Goal: Answer question/provide support

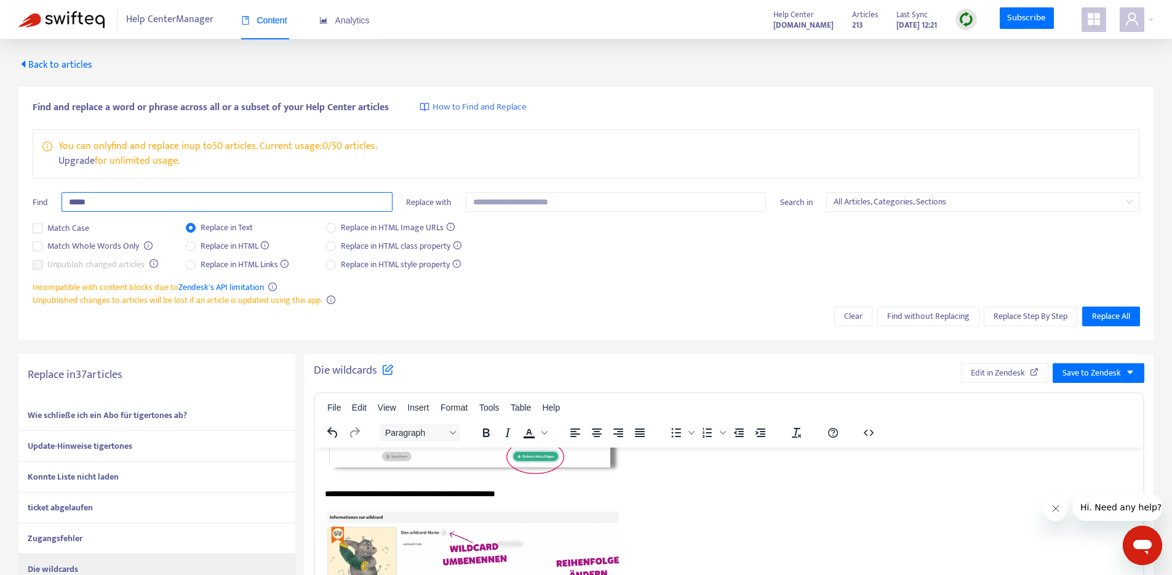
drag, startPoint x: 121, startPoint y: 201, endPoint x: 36, endPoint y: 201, distance: 84.9
click at [38, 201] on div "Find *****" at bounding box center [213, 206] width 360 height 29
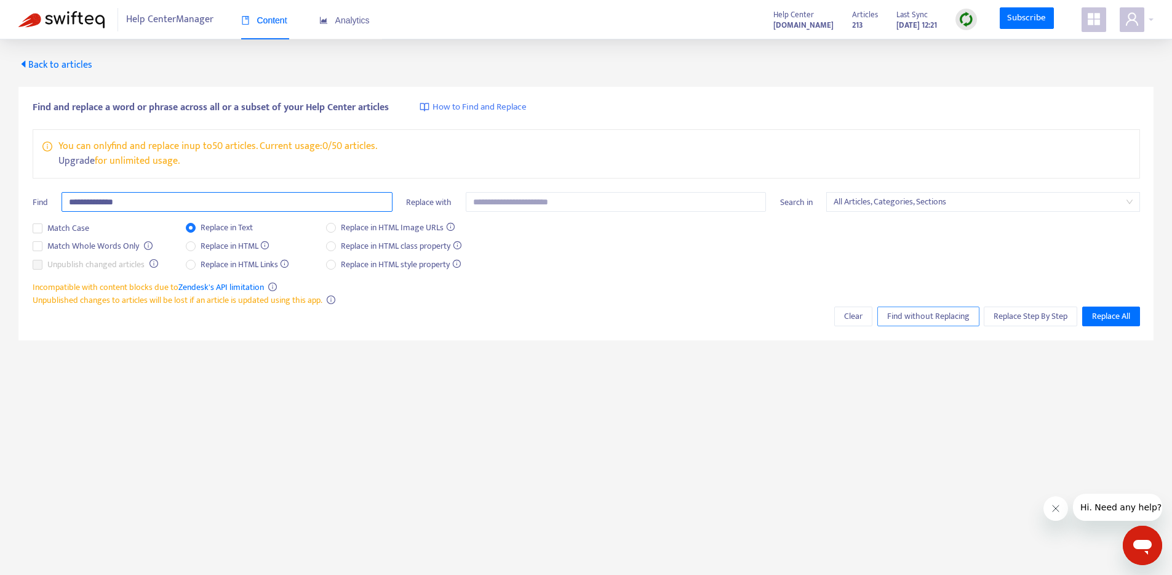
type input "**********"
click at [945, 316] on span "Find without Replacing" at bounding box center [929, 317] width 82 height 14
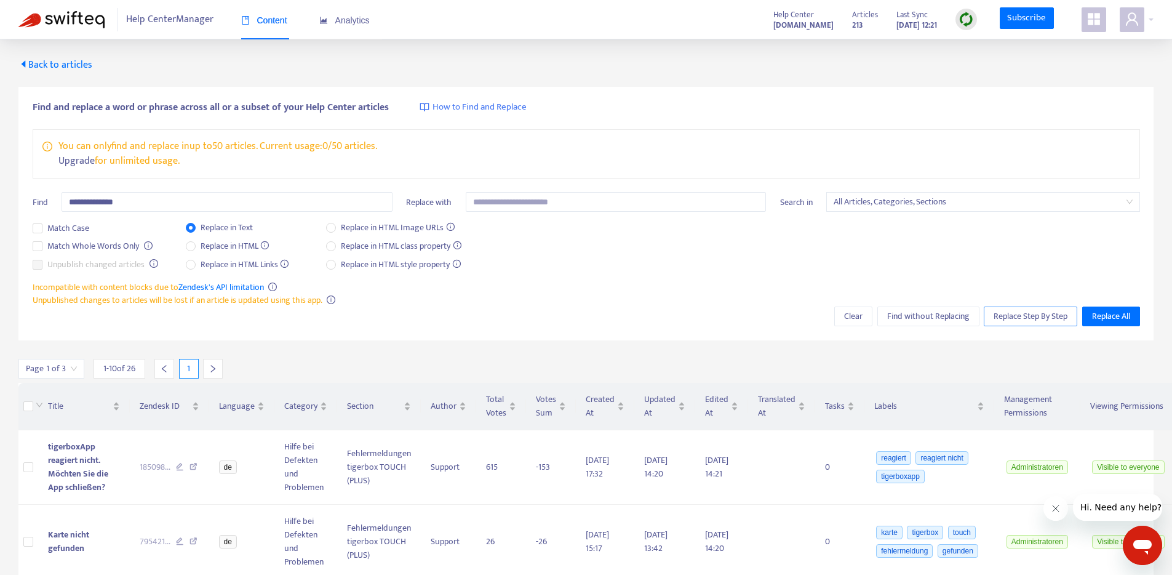
click at [1006, 321] on span "Replace Step By Step" at bounding box center [1031, 317] width 74 height 14
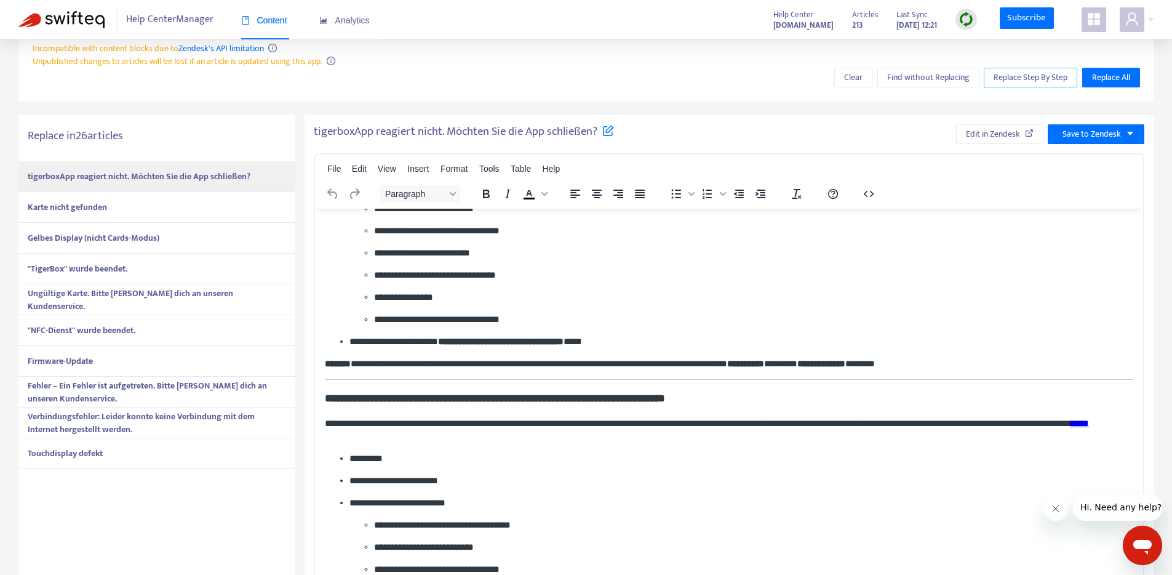
scroll to position [281, 0]
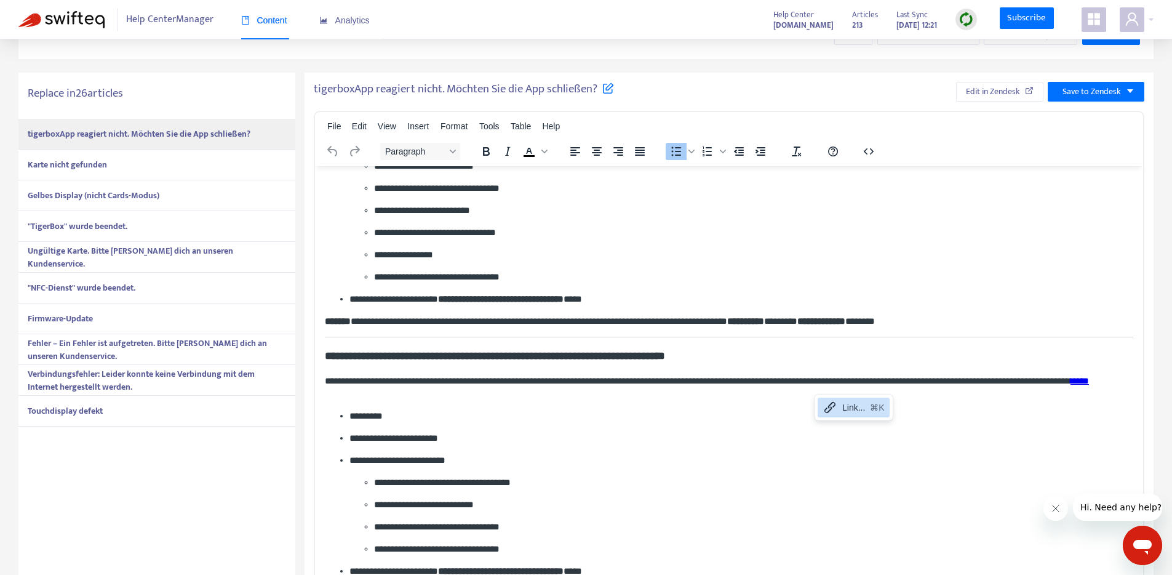
click at [700, 433] on p "**********" at bounding box center [737, 437] width 775 height 13
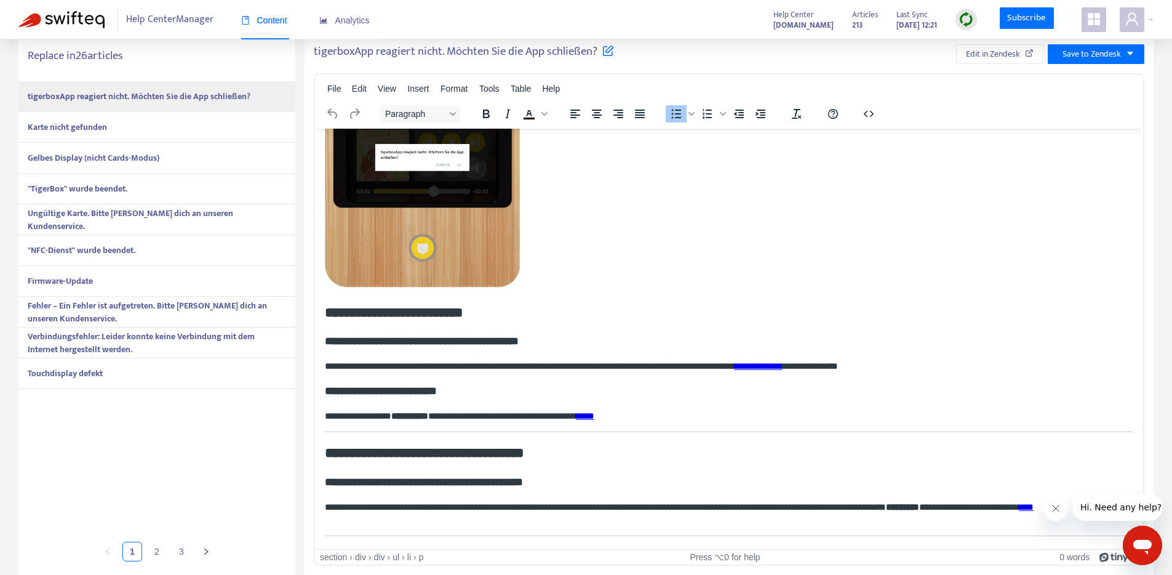
scroll to position [0, 0]
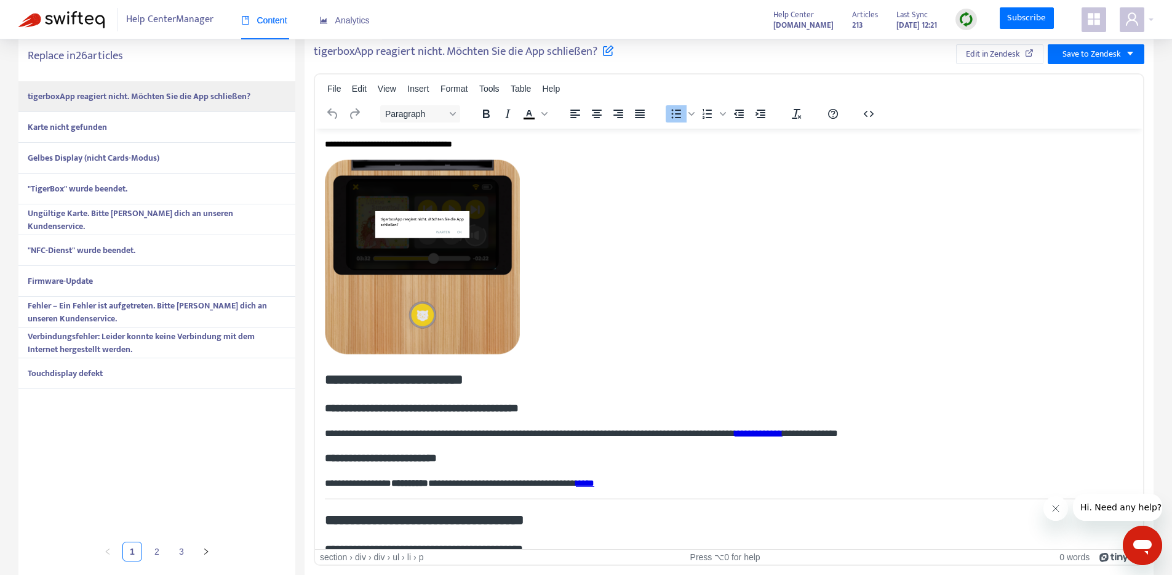
click at [131, 129] on div "Karte nicht gefunden" at bounding box center [156, 127] width 277 height 31
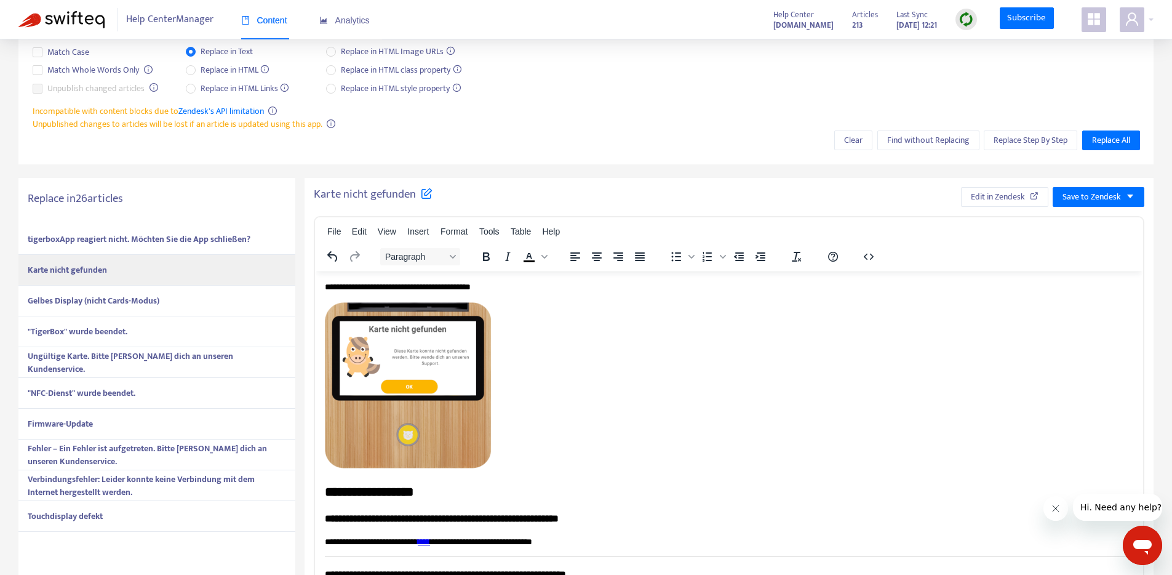
scroll to position [319, 0]
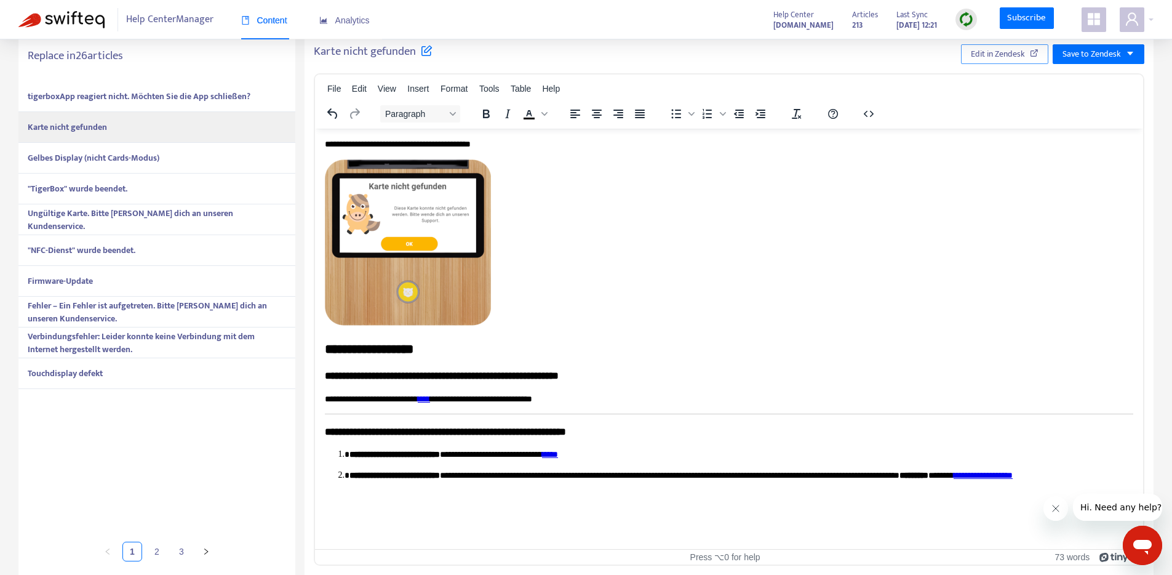
click at [1010, 58] on span "Edit in Zendesk" at bounding box center [998, 54] width 54 height 14
click at [111, 157] on strong "Gelbes Display (nicht Cards-Modus)" at bounding box center [94, 158] width 132 height 14
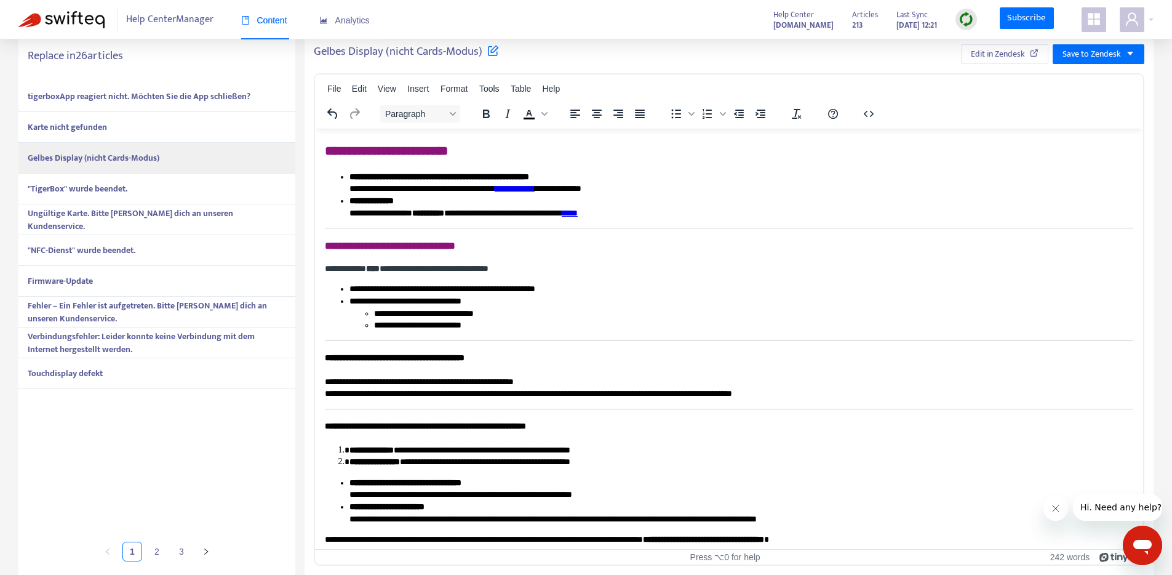
scroll to position [202, 0]
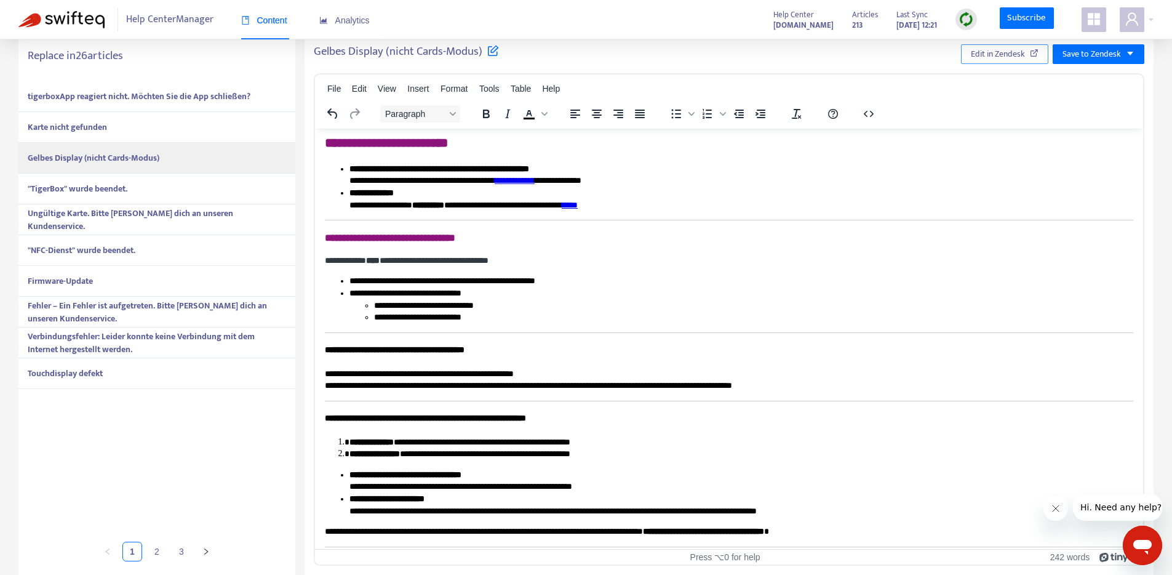
click at [1004, 60] on span "Edit in Zendesk" at bounding box center [998, 54] width 54 height 14
click at [146, 185] on div ""TigerBox" wurde beendet." at bounding box center [156, 189] width 277 height 31
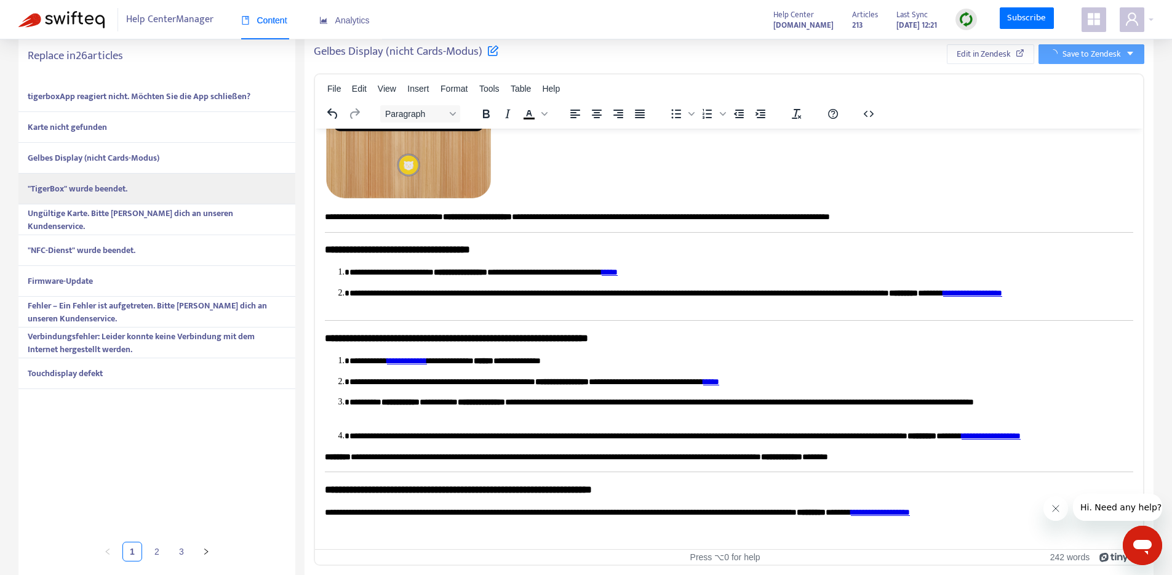
scroll to position [138, 0]
click at [1005, 58] on span "Edit in Zendesk" at bounding box center [998, 54] width 54 height 14
click at [203, 222] on strong "Ungültige Karte. Bitte [PERSON_NAME] dich an unseren Kundenservice." at bounding box center [131, 219] width 206 height 27
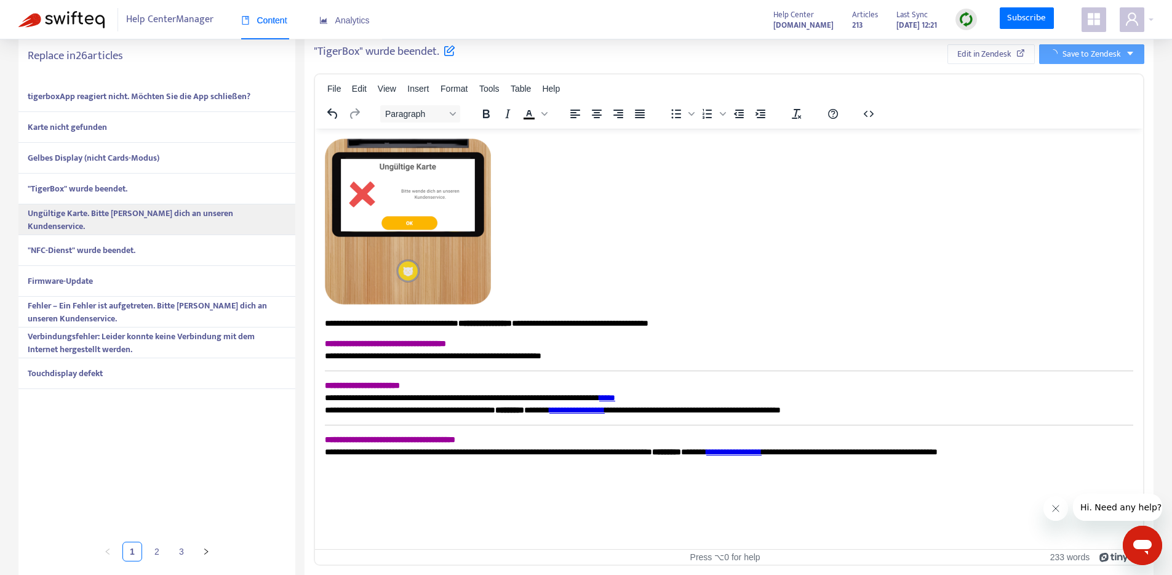
scroll to position [0, 0]
click at [1010, 54] on span "Edit in Zendesk" at bounding box center [998, 54] width 54 height 14
click at [174, 243] on div ""NFC-Dienst" wurde beendet." at bounding box center [156, 250] width 277 height 31
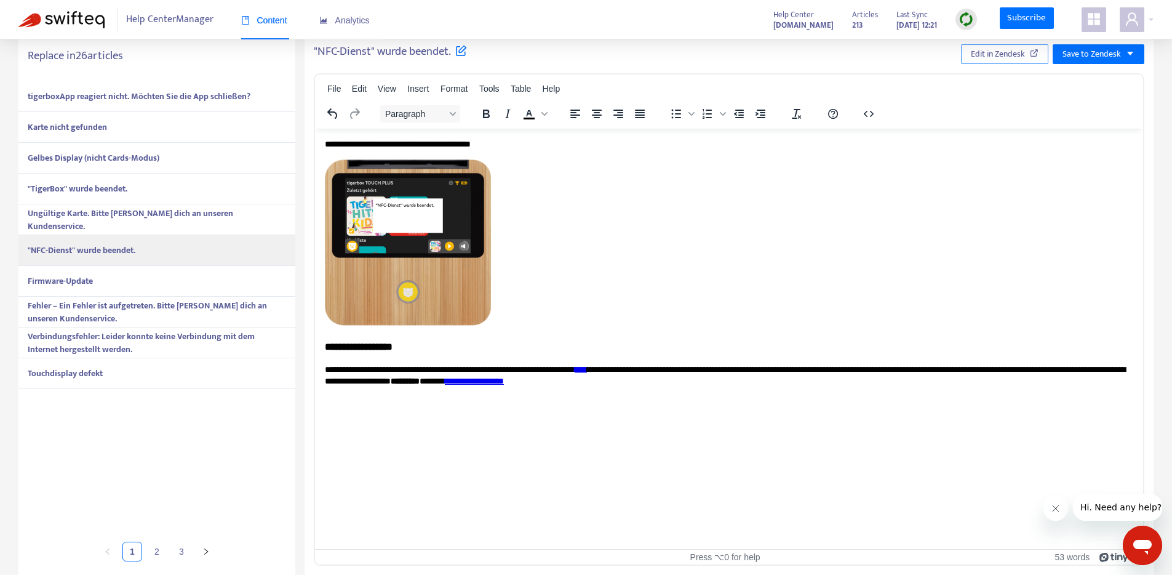
click at [990, 57] on span "Edit in Zendesk" at bounding box center [998, 54] width 54 height 14
click at [188, 280] on div "Firmware-Update" at bounding box center [156, 281] width 277 height 31
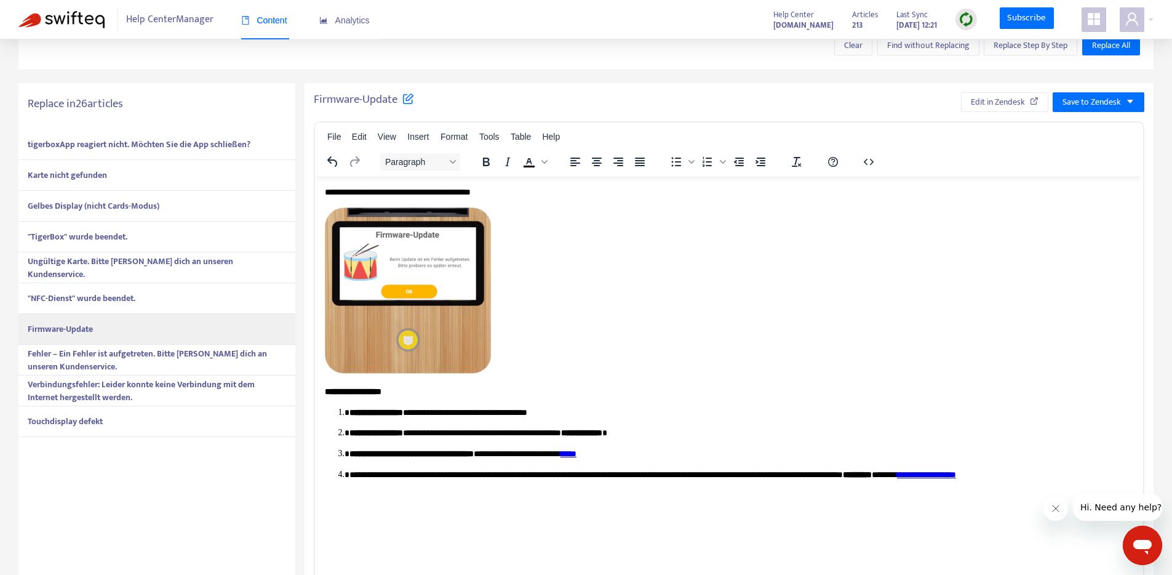
scroll to position [319, 0]
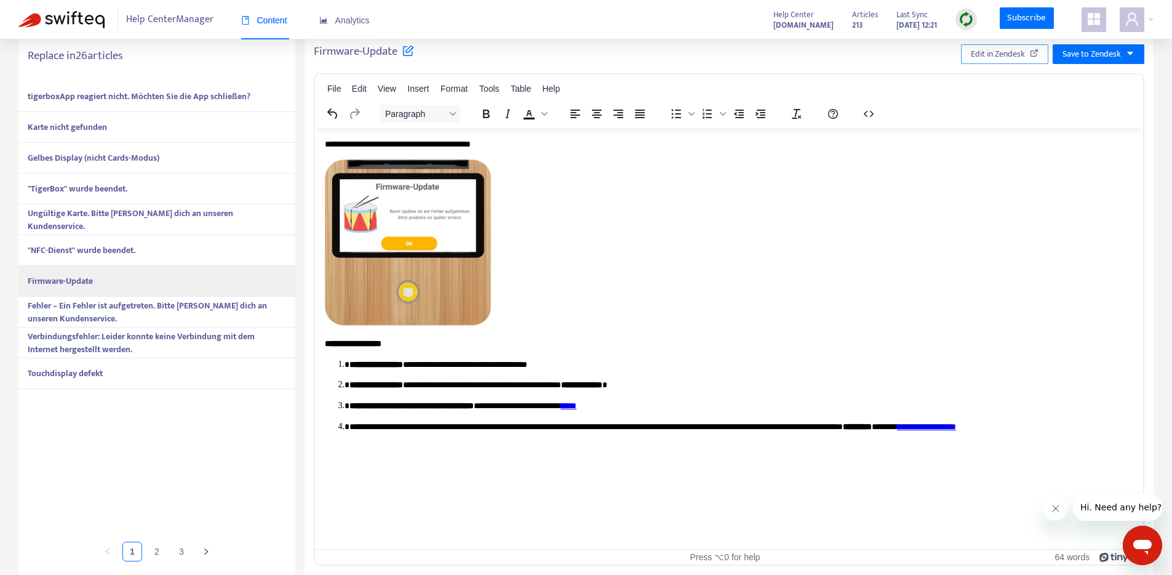
click at [1003, 54] on span "Edit in Zendesk" at bounding box center [998, 54] width 54 height 14
click at [137, 317] on span "Fehler – Ein Fehler ist aufgetreten. Bitte [PERSON_NAME] dich an unseren Kunden…" at bounding box center [157, 312] width 259 height 26
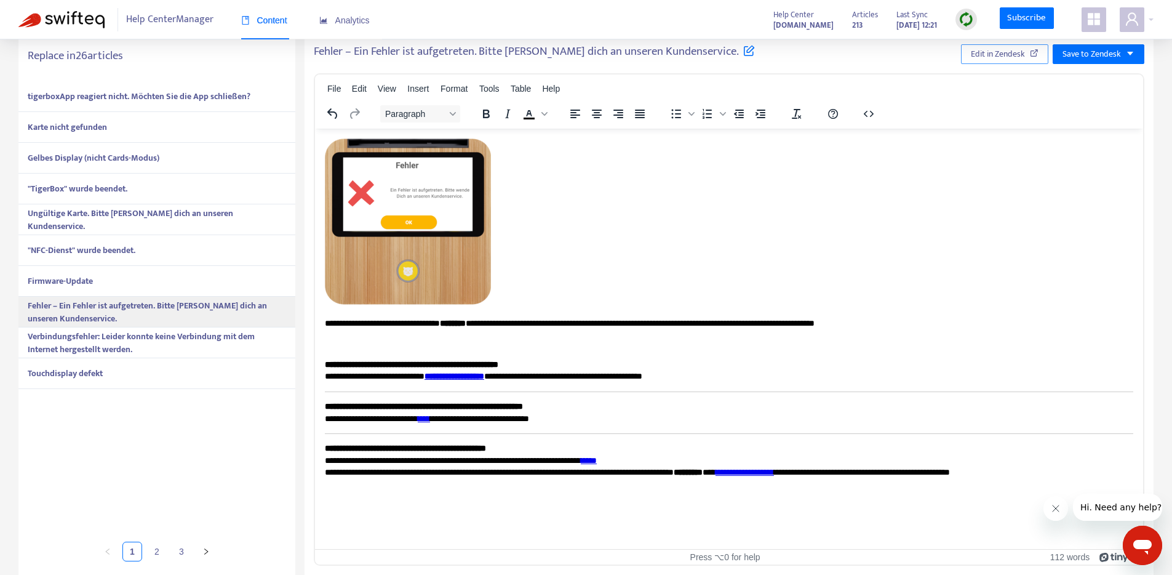
click at [992, 56] on span "Edit in Zendesk" at bounding box center [998, 54] width 54 height 14
click at [188, 348] on span "Verbindungsfehler: Leider konnte keine Verbindung mit dem Internet hergestellt …" at bounding box center [157, 343] width 259 height 26
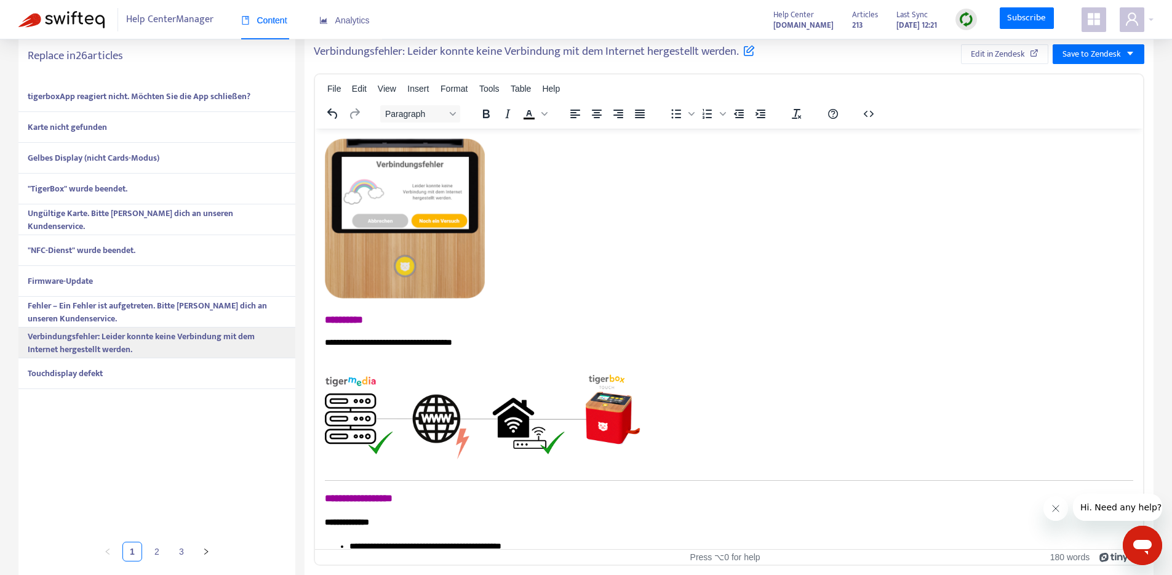
scroll to position [289, 0]
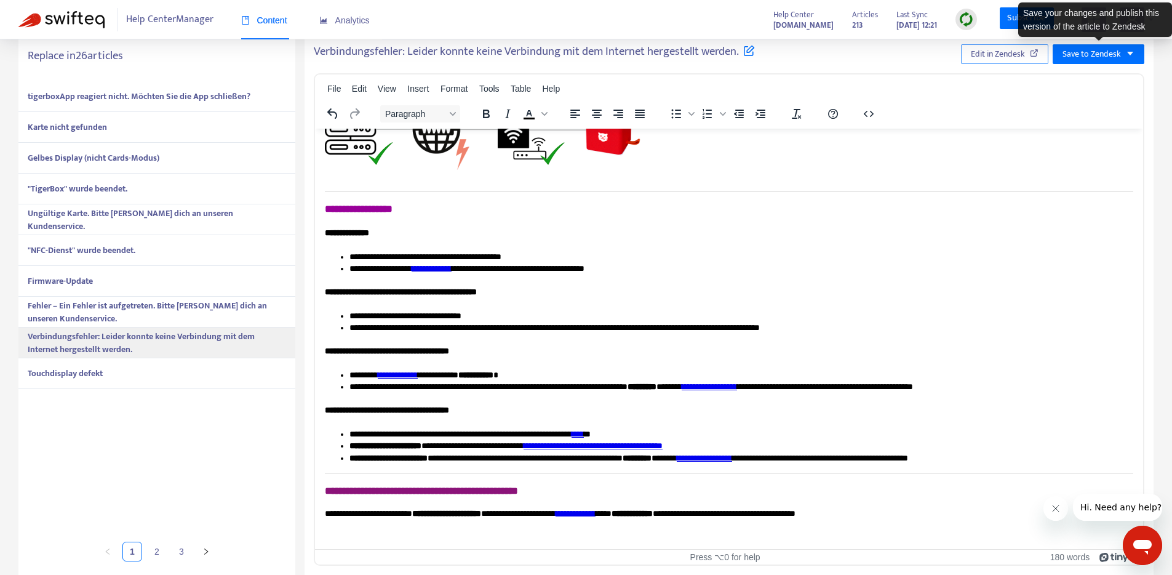
click at [1006, 55] on span "Edit in Zendesk" at bounding box center [998, 54] width 54 height 14
click at [179, 369] on div "Touchdisplay defekt" at bounding box center [156, 373] width 277 height 31
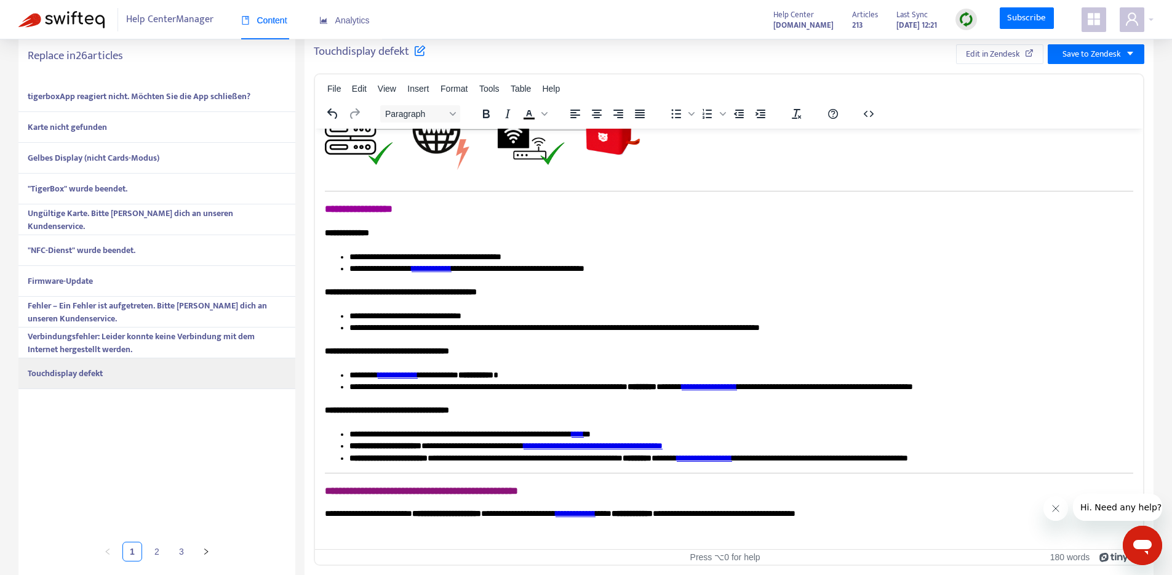
scroll to position [0, 0]
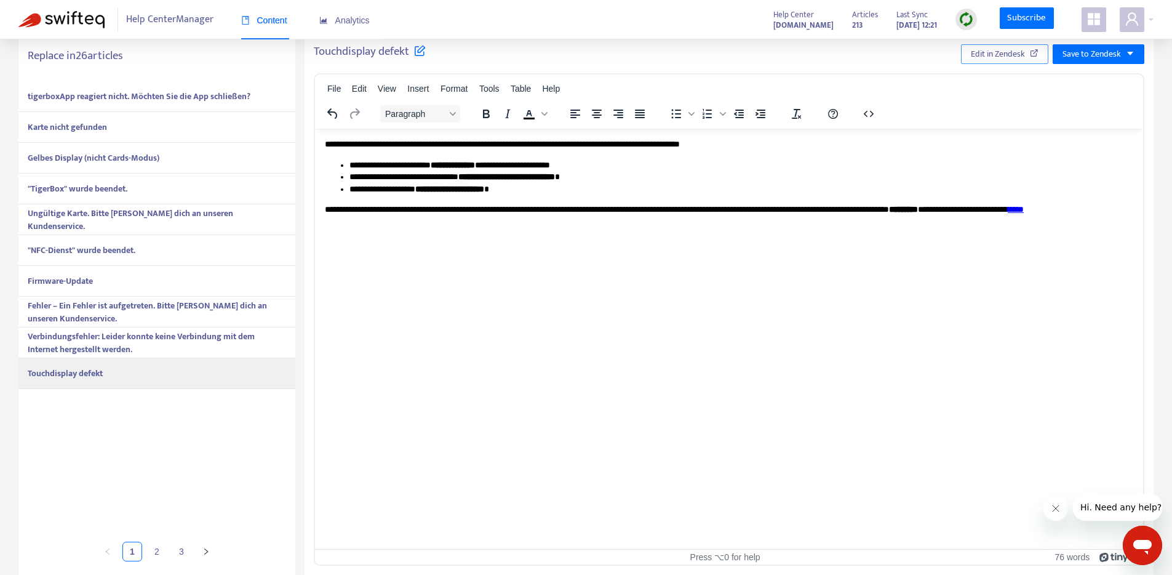
click at [1006, 58] on span "Edit in Zendesk" at bounding box center [998, 54] width 54 height 14
drag, startPoint x: 662, startPoint y: 283, endPoint x: 650, endPoint y: 275, distance: 13.8
click at [662, 238] on html "**********" at bounding box center [729, 184] width 828 height 110
